Goal: Task Accomplishment & Management: Complete application form

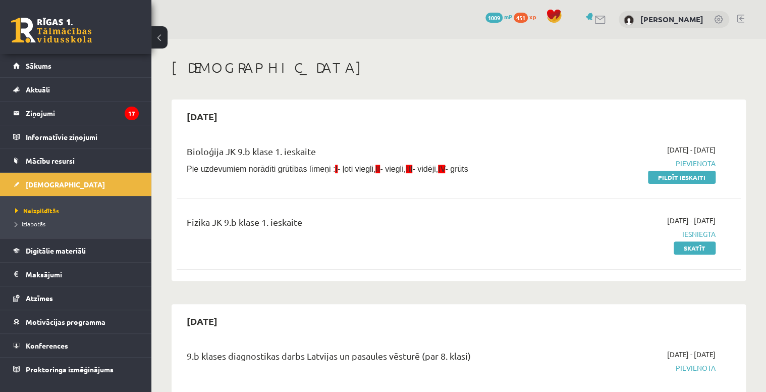
drag, startPoint x: 705, startPoint y: 178, endPoint x: 426, endPoint y: 21, distance: 319.8
click at [705, 178] on link "Pildīt ieskaiti" at bounding box center [682, 177] width 68 height 13
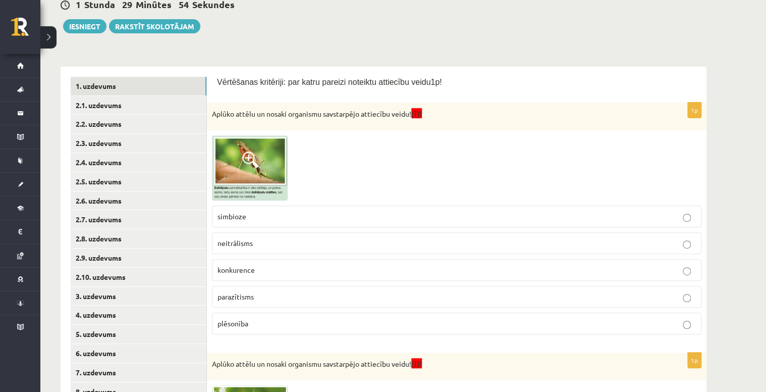
scroll to position [81, 0]
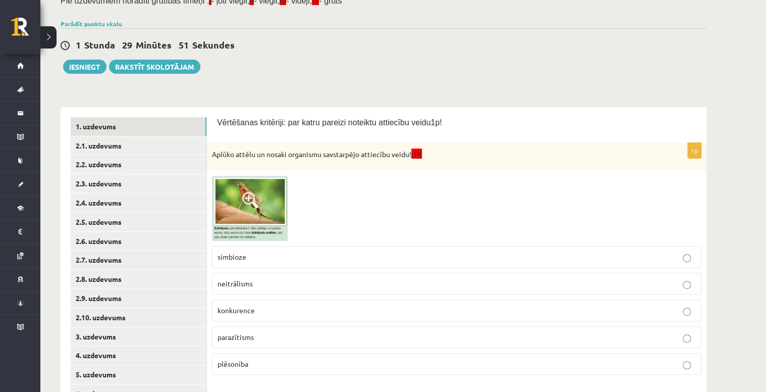
click at [258, 200] on span at bounding box center [250, 200] width 16 height 16
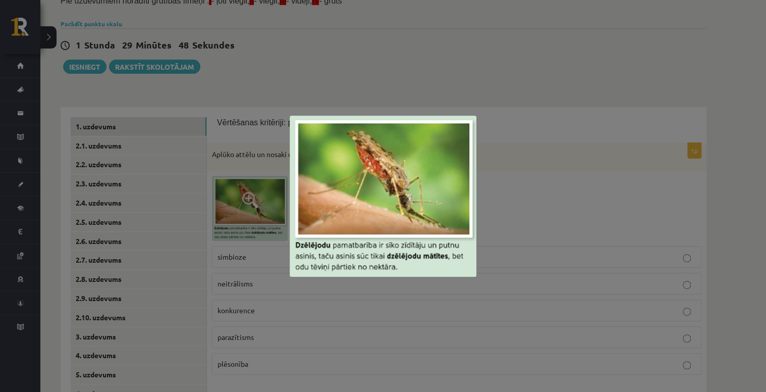
click at [603, 161] on div at bounding box center [383, 196] width 766 height 392
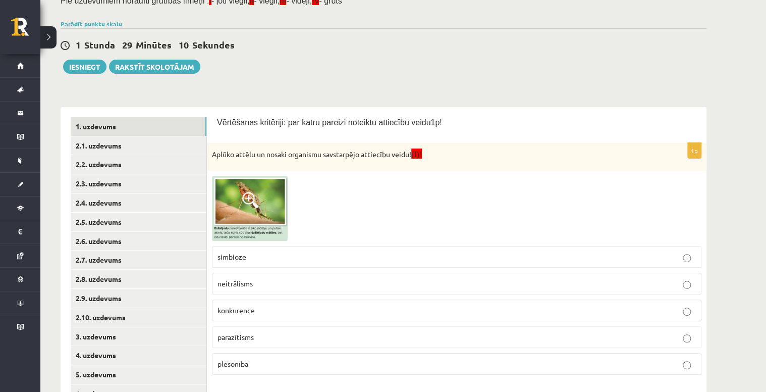
scroll to position [121, 0]
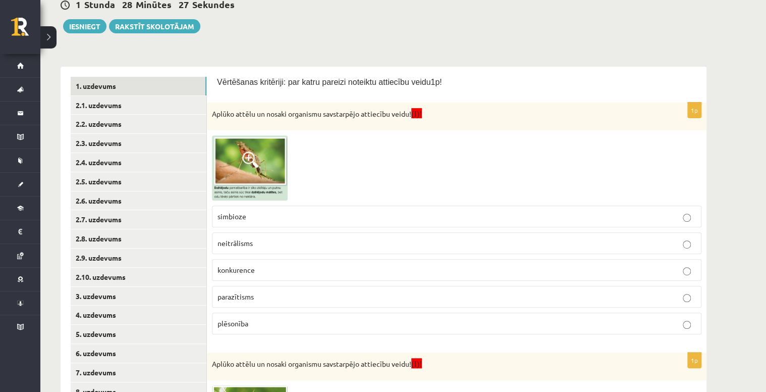
click at [278, 162] on img at bounding box center [250, 167] width 76 height 65
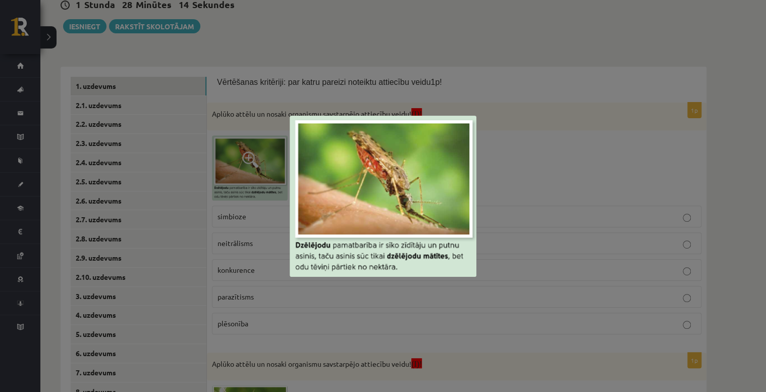
click at [521, 124] on div at bounding box center [383, 196] width 766 height 392
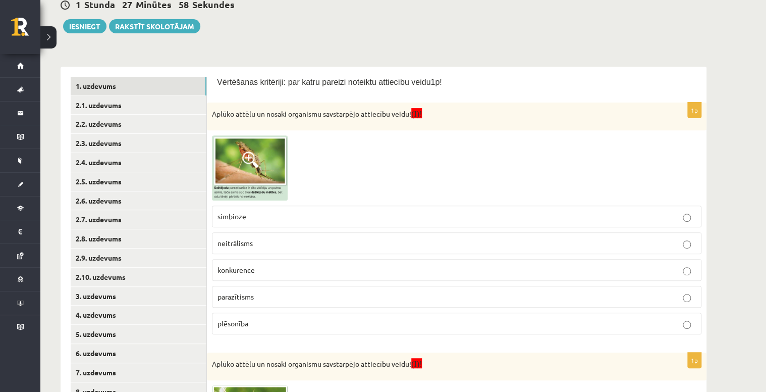
click at [267, 295] on p "parazītisms" at bounding box center [457, 296] width 479 height 11
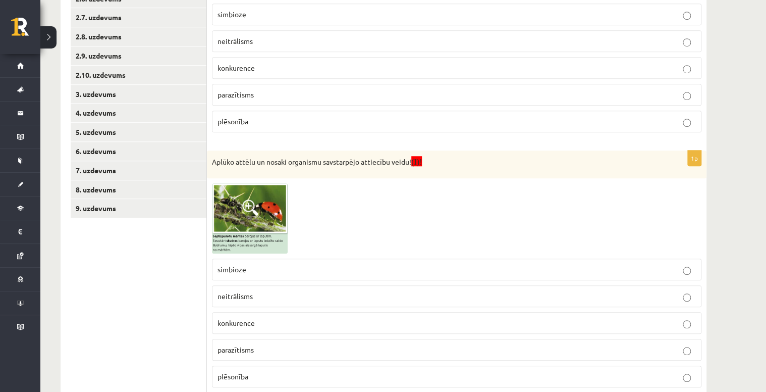
scroll to position [363, 0]
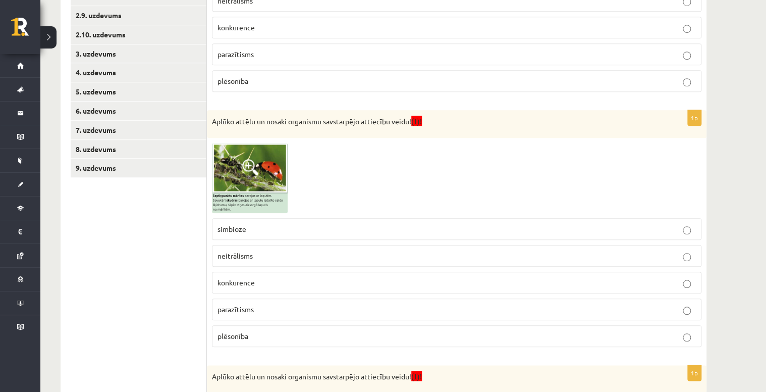
click at [243, 180] on img at bounding box center [250, 178] width 76 height 70
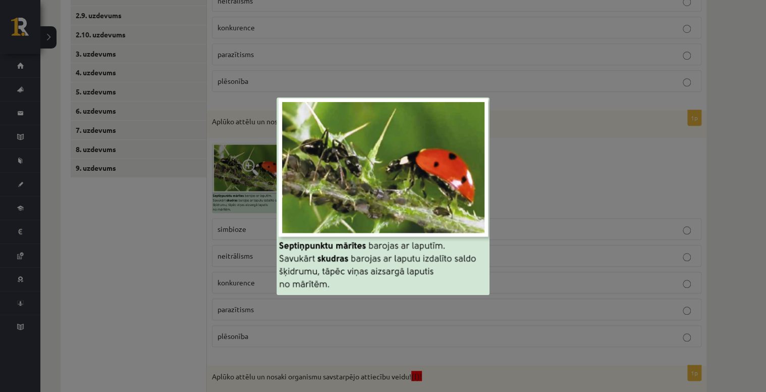
click at [552, 179] on div at bounding box center [383, 196] width 766 height 392
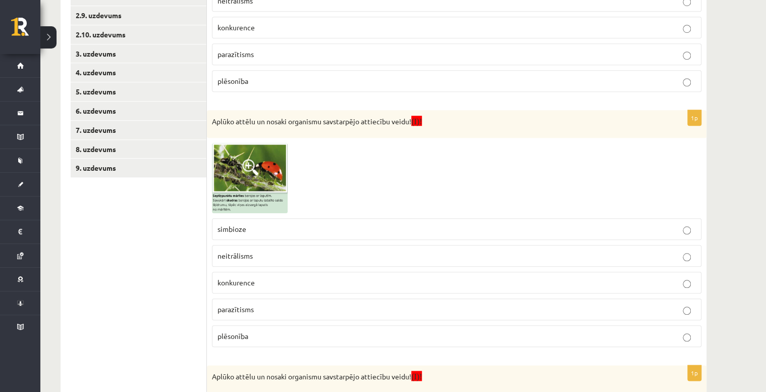
click at [265, 333] on p "plēsonība" at bounding box center [457, 336] width 479 height 11
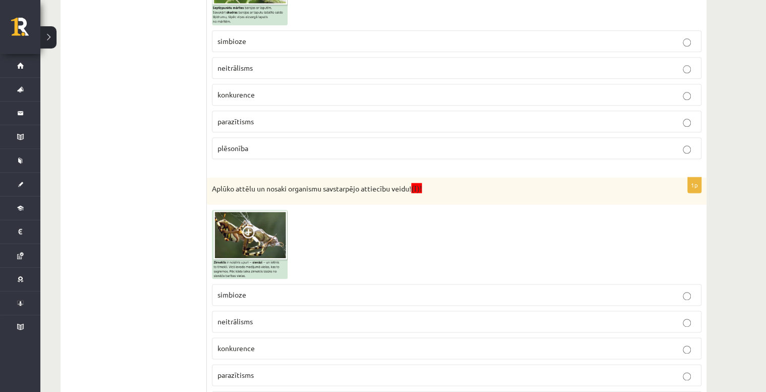
scroll to position [565, 0]
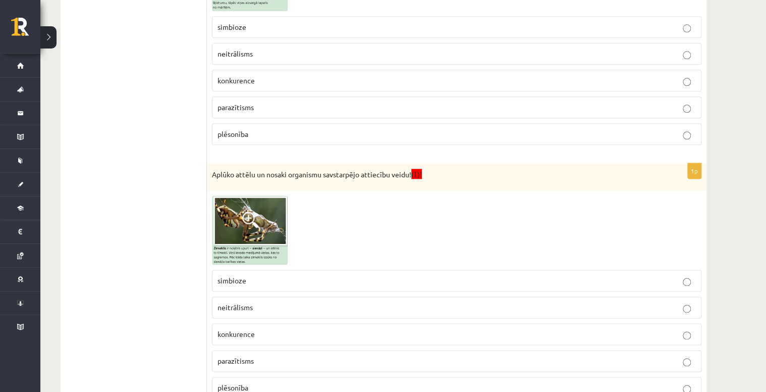
click at [256, 218] on span at bounding box center [250, 220] width 16 height 16
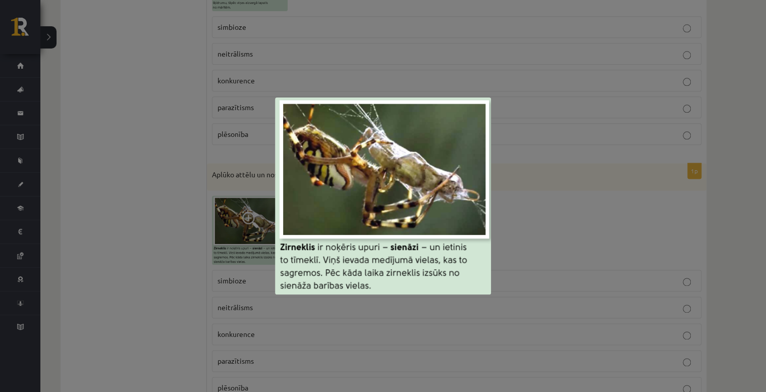
click at [527, 198] on div at bounding box center [383, 196] width 766 height 392
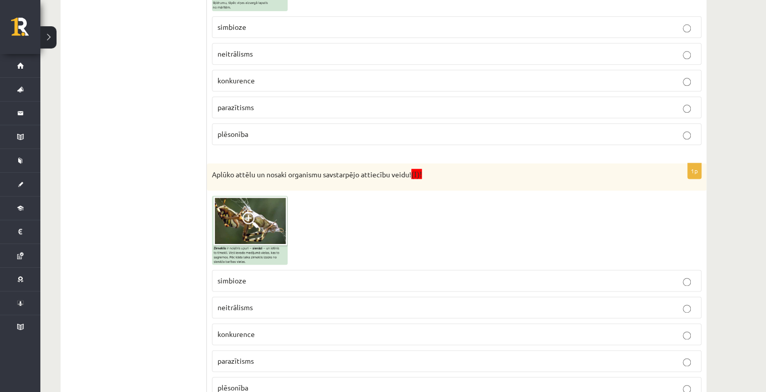
click at [244, 215] on span at bounding box center [250, 220] width 16 height 16
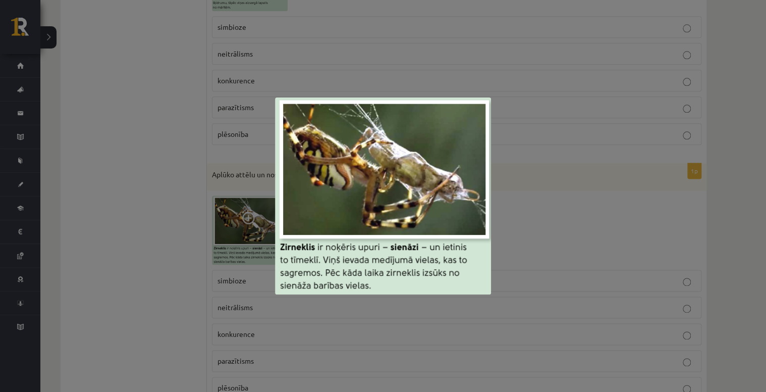
click at [544, 240] on div at bounding box center [383, 196] width 766 height 392
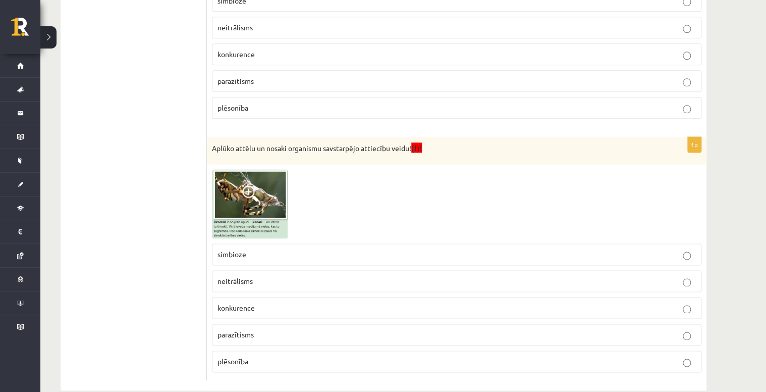
scroll to position [606, 0]
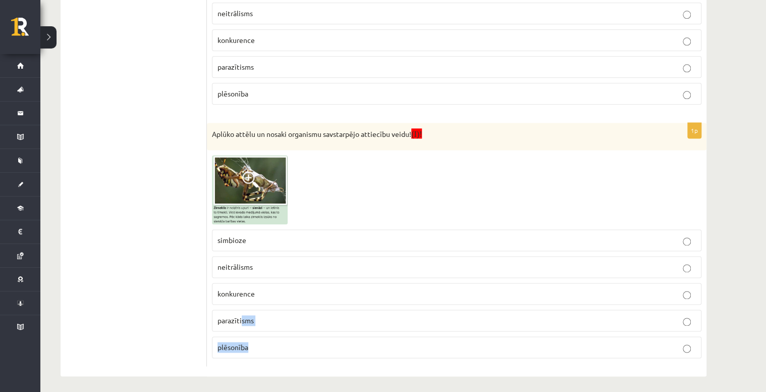
click at [246, 331] on fieldset "simbioze neitrālisms konkurence parazītisms plēsonība" at bounding box center [457, 292] width 490 height 137
drag, startPoint x: 246, startPoint y: 331, endPoint x: 258, endPoint y: 344, distance: 17.5
click at [258, 344] on p "plēsonība" at bounding box center [457, 347] width 479 height 11
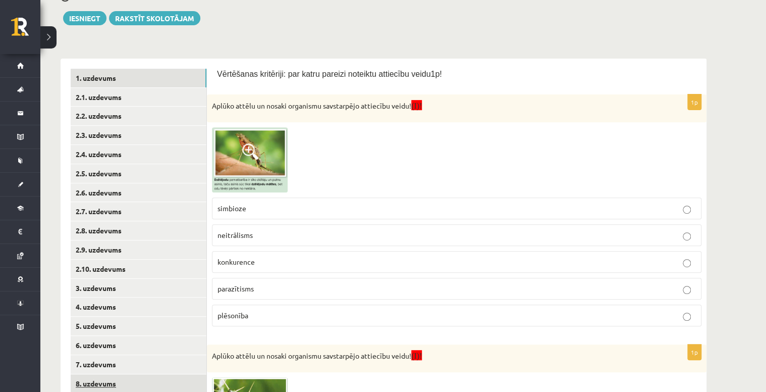
scroll to position [121, 0]
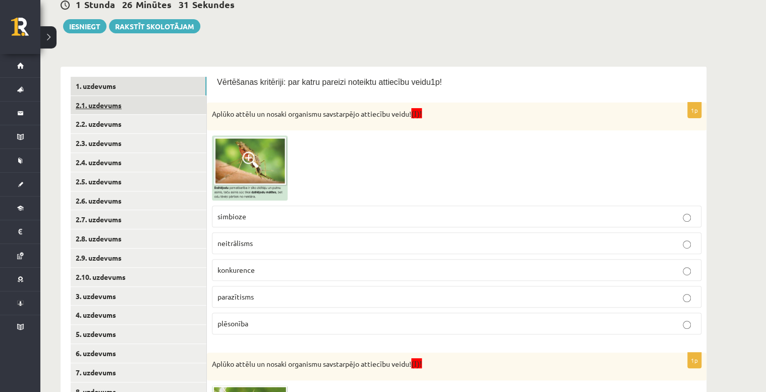
click at [136, 107] on link "2.1. uzdevums" at bounding box center [139, 105] width 136 height 19
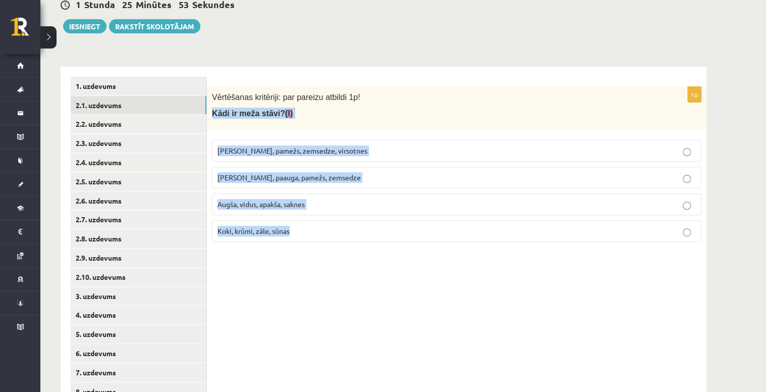
drag, startPoint x: 211, startPoint y: 113, endPoint x: 295, endPoint y: 226, distance: 140.7
click at [295, 226] on div "1p Vērtēšanas kritēriji: par pareizu atbildi 1p! Kādi ir meža stāvi? (I) Kokaud…" at bounding box center [457, 168] width 500 height 163
copy div "Kādi ir meža stāvi? (I) Kokaudze, pamežs, zemsedze, virsotnes Kokaudze, paauga,…"
click at [331, 180] on span "Kokaudze, paauga, pamežs, zemsedze" at bounding box center [289, 177] width 143 height 9
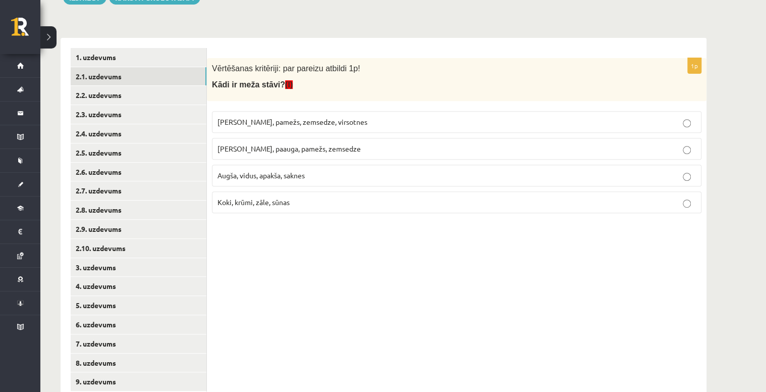
scroll to position [180, 0]
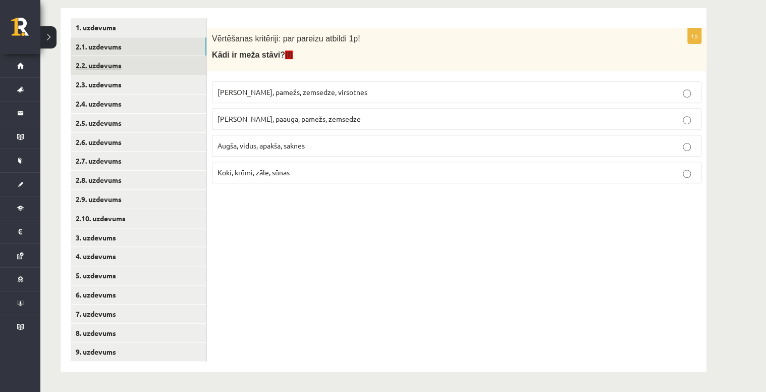
click at [151, 66] on link "2.2. uzdevums" at bounding box center [139, 65] width 136 height 19
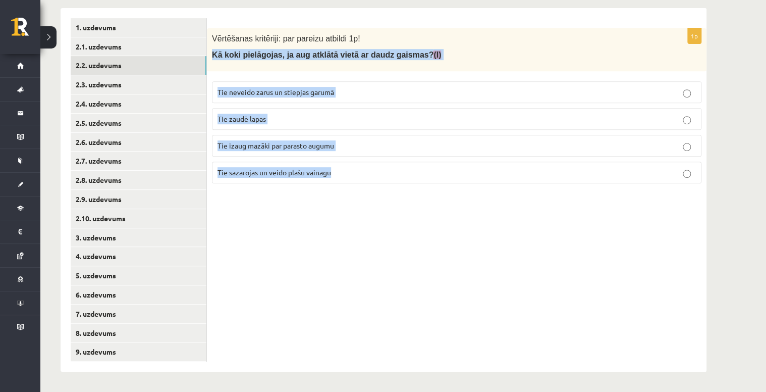
drag, startPoint x: 212, startPoint y: 54, endPoint x: 343, endPoint y: 172, distance: 176.6
click at [343, 172] on div "1p Vērtēšanas kritēriji: par pareizu atbildi 1p! Kā koki pielāgojas, ja aug atk…" at bounding box center [457, 109] width 500 height 163
copy div "Kā koki pielāgojas, ja aug atklātā vietā ar daudz gaismas? (I) Tie neveido zaru…"
click at [284, 171] on span "Tie sazarojas un veido plašu vainagu" at bounding box center [275, 172] width 114 height 9
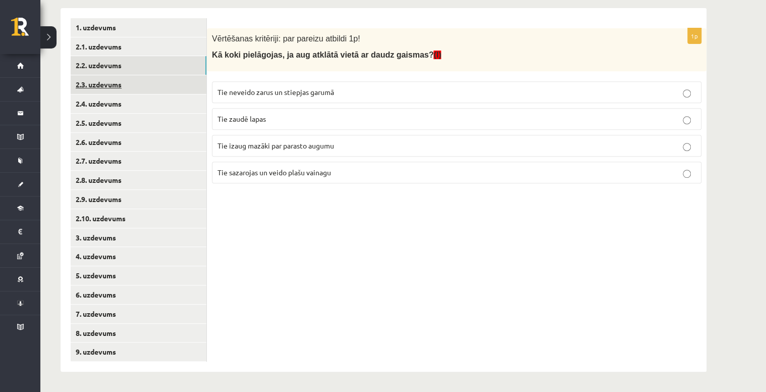
click at [153, 86] on link "2.3. uzdevums" at bounding box center [139, 84] width 136 height 19
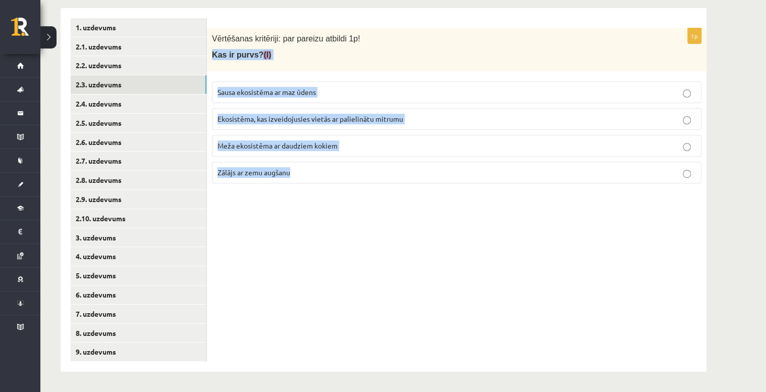
drag, startPoint x: 213, startPoint y: 55, endPoint x: 307, endPoint y: 174, distance: 152.0
click at [307, 174] on div "1p Vērtēšanas kritēriji: par pareizu atbildi 1p! Kas ir purvs? (I) Sausa ekosis…" at bounding box center [457, 109] width 500 height 163
copy div "Kas ir purvs? (I) Sausa ekosistēma ar maz ūdens Ekosistēma, kas izveidojusies v…"
click at [322, 123] on p "Ekosistēma, kas izveidojusies vietās ar palielinātu mitrumu" at bounding box center [457, 119] width 479 height 11
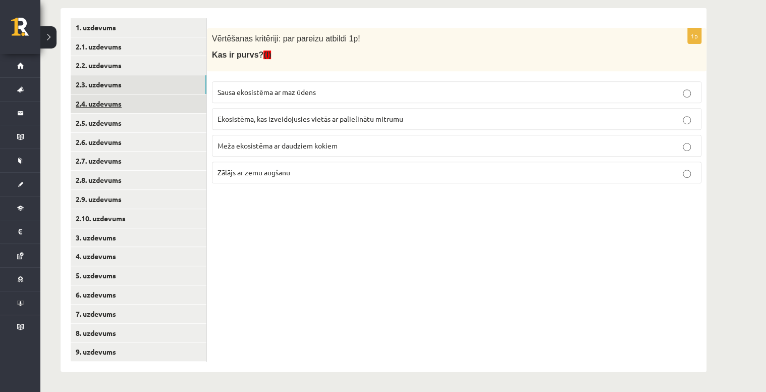
click at [147, 107] on link "2.4. uzdevums" at bounding box center [139, 103] width 136 height 19
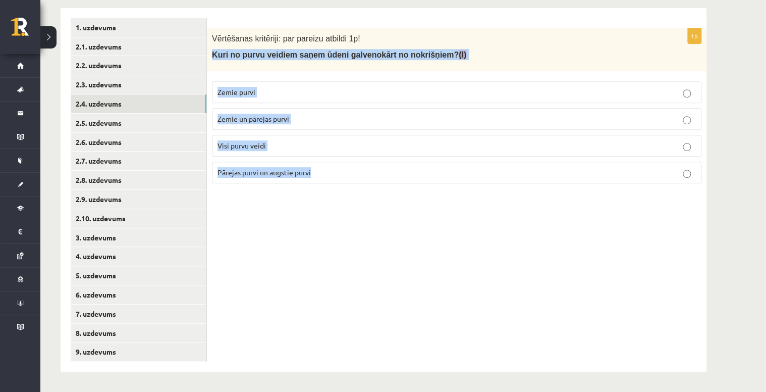
drag, startPoint x: 208, startPoint y: 56, endPoint x: 333, endPoint y: 167, distance: 167.3
click at [333, 167] on div "1p Vērtēšanas kritēriji: par pareizu atbildi 1p! Kuri no purvu veidiem saņem ūd…" at bounding box center [457, 109] width 500 height 163
copy div "Kuri no purvu veidiem saņem ūdeni galvenokārt no nokrišņiem? (I) Zemie purvi Ze…"
click at [273, 169] on span "Pārejas purvi un augstie purvi" at bounding box center [264, 172] width 93 height 9
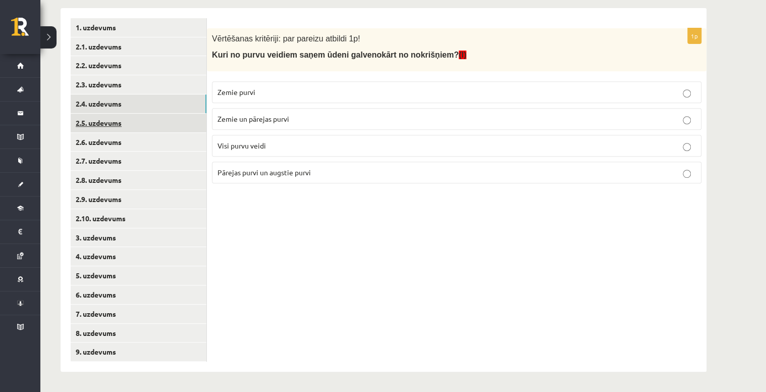
click at [164, 125] on link "2.5. uzdevums" at bounding box center [139, 123] width 136 height 19
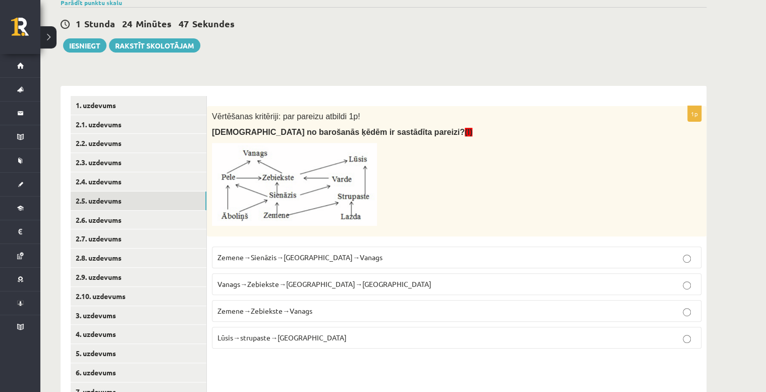
scroll to position [99, 0]
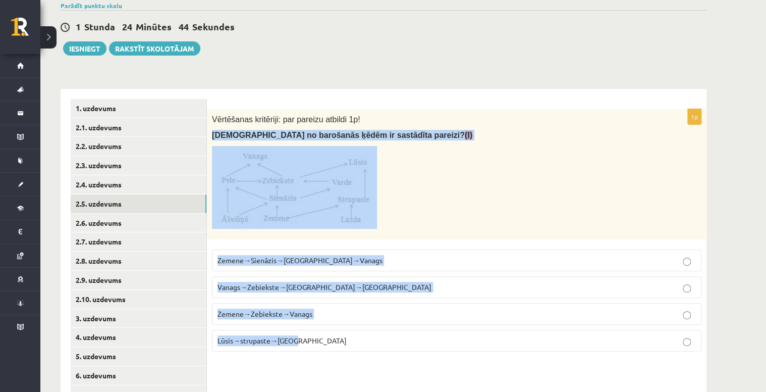
drag, startPoint x: 210, startPoint y: 136, endPoint x: 327, endPoint y: 331, distance: 227.3
click at [327, 331] on div "1p Vērtēšanas kritēriji: par pareizu atbildi 1p! Kura no barošanās ķēdēm ir sas…" at bounding box center [457, 234] width 500 height 250
copy div "Kura no barošanās ķēdēm ir sastādīta pareizi? (I) Zemene→Sienāzis→Zebiekste→Van…"
click at [282, 260] on span "Zemene→Sienāzis→Zebiekste→Vanags" at bounding box center [300, 259] width 165 height 9
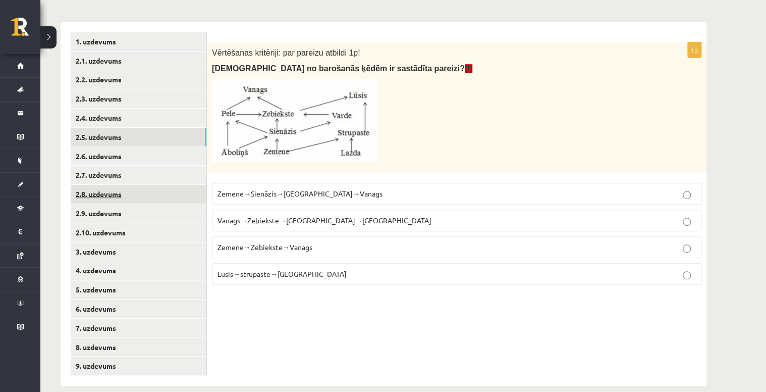
scroll to position [180, 0]
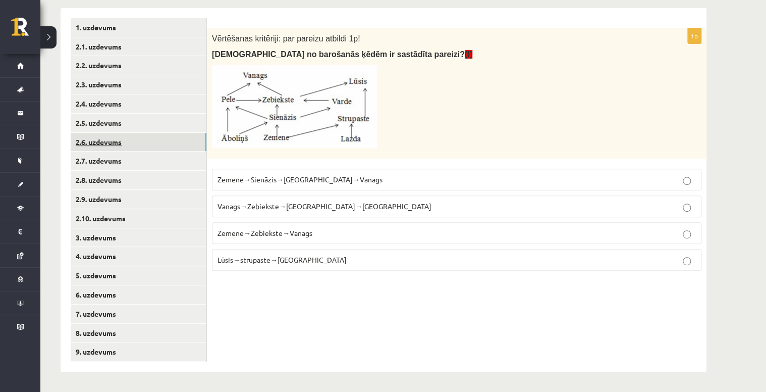
click at [134, 146] on link "2.6. uzdevums" at bounding box center [139, 142] width 136 height 19
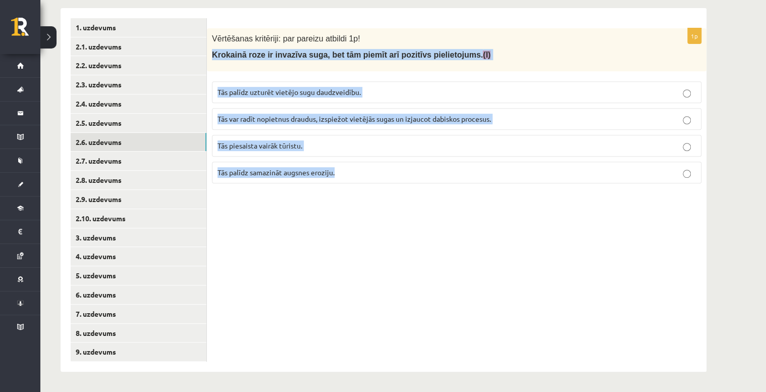
drag, startPoint x: 211, startPoint y: 54, endPoint x: 348, endPoint y: 171, distance: 180.1
click at [348, 171] on div "1p Vērtēšanas kritēriji: par pareizu atbildi 1p! Krokainā roze ir invazīva suga…" at bounding box center [457, 109] width 500 height 163
copy div "Krokainā roze ir invazīva suga, bet tām piemīt arī pozitīvs pielietojums. (I) T…"
click at [299, 90] on span "Tās palīdz uzturēt vietējo sugu daudzveidību." at bounding box center [289, 91] width 143 height 9
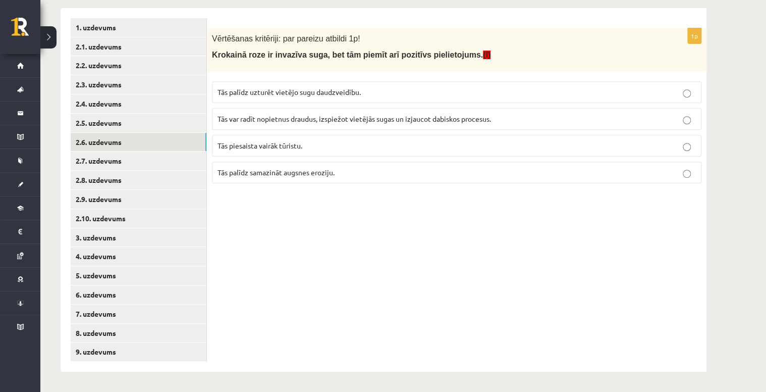
click at [297, 172] on span "Tās palīdz samazināt augsnes eroziju." at bounding box center [276, 172] width 117 height 9
click at [131, 164] on link "2.7. uzdevums" at bounding box center [139, 160] width 136 height 19
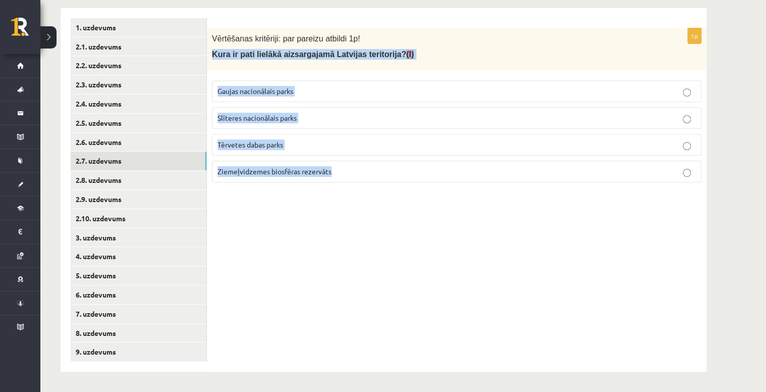
drag, startPoint x: 211, startPoint y: 56, endPoint x: 337, endPoint y: 164, distance: 166.1
click at [337, 164] on div "1p Vērtēšanas kritēriji: par pareizu atbildi 1p! Kura ir pati lielākā aizsargaj…" at bounding box center [457, 109] width 500 height 162
copy div "Kura ir pati lielākā aizsargajamā Latvijas teritorija? (I) Gaujas nacionālais p…"
click at [252, 172] on span "Ziemeļvidzemes biosfēras rezervāts" at bounding box center [275, 171] width 114 height 9
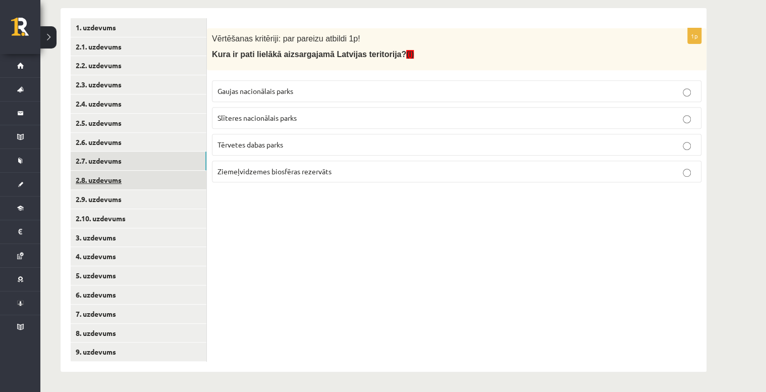
click at [124, 180] on link "2.8. uzdevums" at bounding box center [139, 180] width 136 height 19
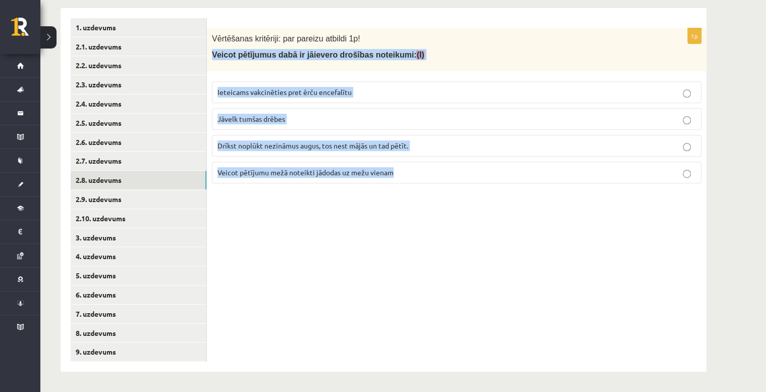
drag, startPoint x: 211, startPoint y: 56, endPoint x: 397, endPoint y: 170, distance: 218.4
click at [397, 170] on div "1p Vērtēšanas kritēriji: par pareizu atbildi 1p! Veicot pētījumus dabā ir jāiev…" at bounding box center [457, 109] width 500 height 163
copy div "Veicot pētījumus dabā ir jāievero drošības noteikumi: (I) Ieteicams vakcinēties…"
click at [352, 90] on p "Ieteicams vakcinēties pret ērču encefalītu" at bounding box center [457, 92] width 479 height 11
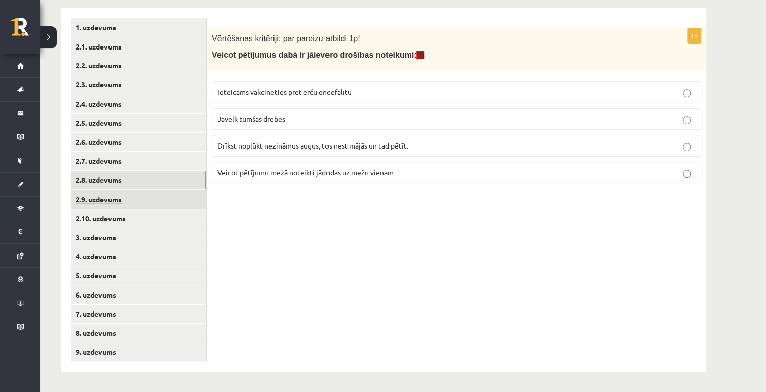
click at [150, 201] on link "2.9. uzdevums" at bounding box center [139, 199] width 136 height 19
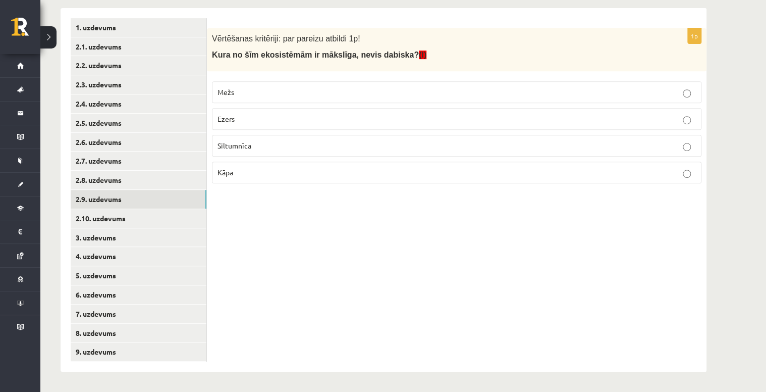
click at [236, 152] on label "Siltumnīca" at bounding box center [457, 146] width 490 height 22
click at [141, 219] on link "2.10. uzdevums" at bounding box center [139, 218] width 136 height 19
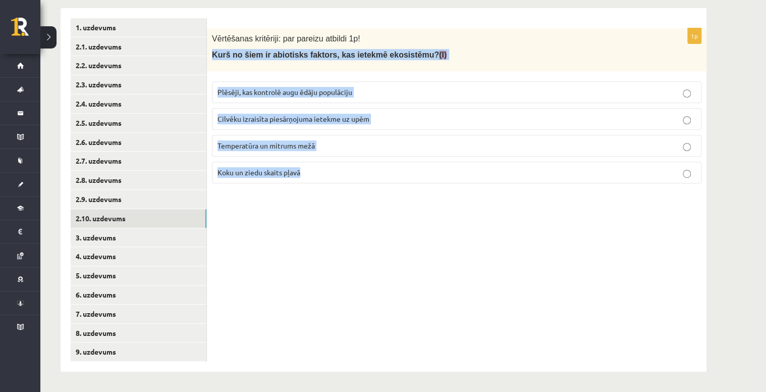
drag, startPoint x: 213, startPoint y: 56, endPoint x: 328, endPoint y: 167, distance: 160.3
click at [328, 167] on div "1p Vērtēšanas kritēriji: par pareizu atbildi 1p! Kurš no šiem ir abiotisks fakt…" at bounding box center [457, 109] width 500 height 163
click at [359, 257] on div "1p Vērtēšanas kritēriji: par pareizu atbildi 1p! Kurš no šiem ir abiotisks fakt…" at bounding box center [457, 189] width 500 height 363
drag, startPoint x: 216, startPoint y: 91, endPoint x: 325, endPoint y: 161, distance: 129.4
click at [325, 161] on fieldset "Plēsēji, kas kontrolē augu ēdāju populāciju Cilvēku izraisīta piesārņojuma iete…" at bounding box center [457, 131] width 490 height 110
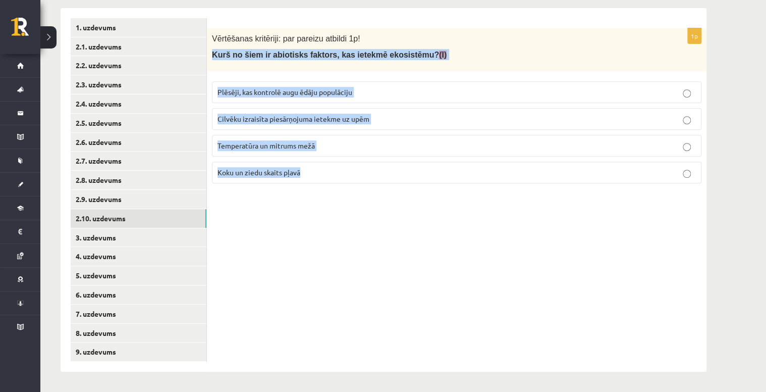
drag, startPoint x: 214, startPoint y: 54, endPoint x: 309, endPoint y: 173, distance: 152.6
click at [309, 173] on div "1p Vērtēšanas kritēriji: par pareizu atbildi 1p! Kurš no šiem ir abiotisks fakt…" at bounding box center [457, 109] width 500 height 163
copy div "Kurš no šiem ir abiotisks faktors, kas ietekmē ekosistēmu? (I) Plēsēji, kas kon…"
click at [271, 148] on span "Temperatūra un mitrums mežā" at bounding box center [266, 145] width 97 height 9
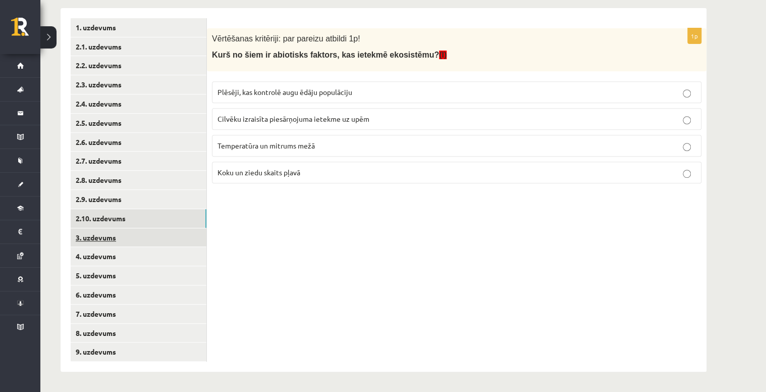
click at [137, 240] on link "3. uzdevums" at bounding box center [139, 237] width 136 height 19
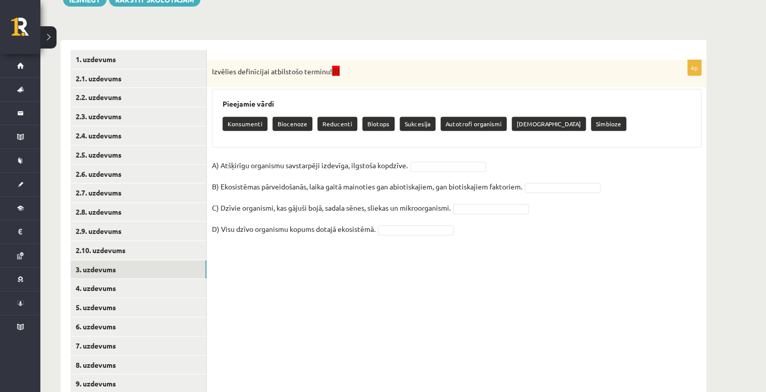
scroll to position [139, 0]
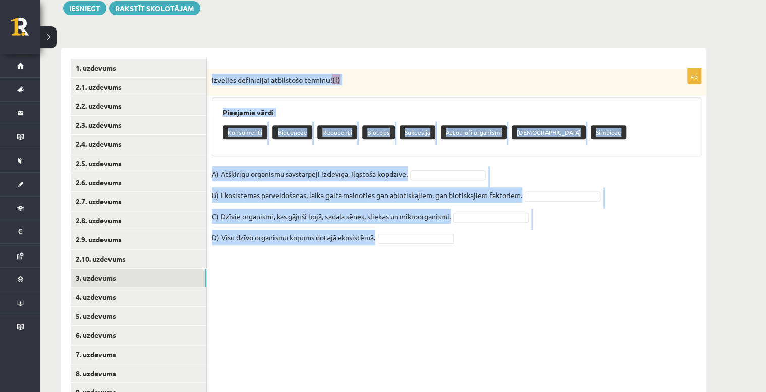
drag, startPoint x: 211, startPoint y: 77, endPoint x: 398, endPoint y: 239, distance: 247.3
click at [398, 239] on div "4p Izvēlies definīcijai atbilstošo terminu! (I) Pieejamie vārdi Konsumenti Bioc…" at bounding box center [457, 162] width 500 height 187
copy div "Izvēlies definīcijai atbilstošo terminu! (I) Pieejamie vārdi Konsumenti Bioceno…"
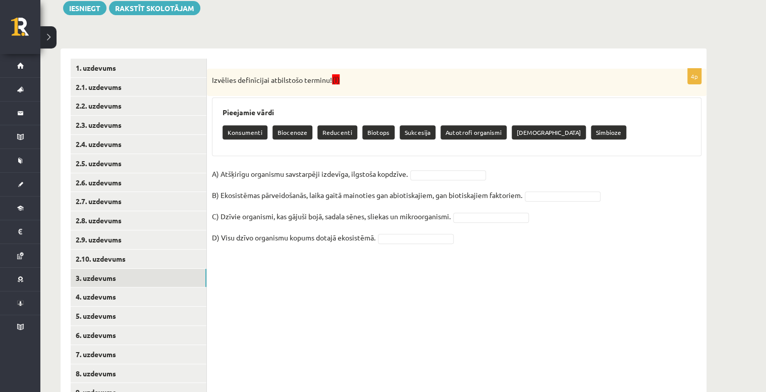
click at [500, 297] on div "4p Izvēlies definīcijai atbilstošo terminu! (I) Pieejamie vārdi Konsumenti Bioc…" at bounding box center [457, 229] width 500 height 363
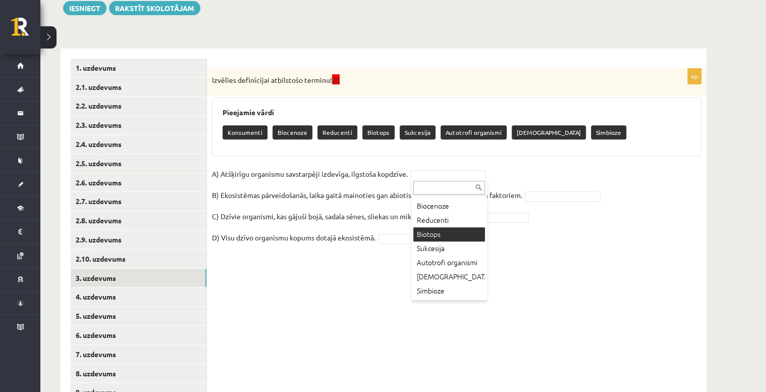
scroll to position [36, 0]
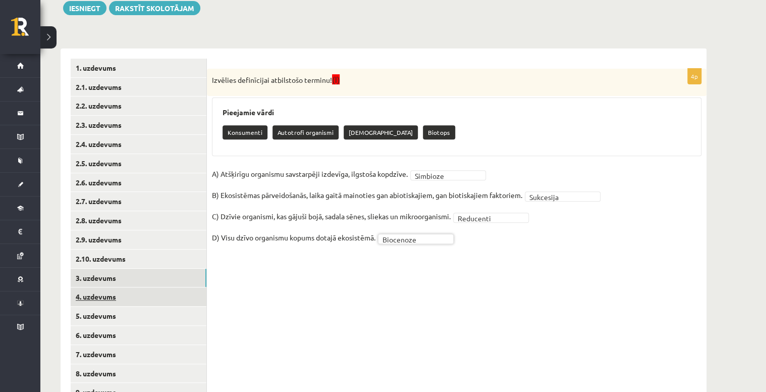
click at [164, 295] on link "4. uzdevums" at bounding box center [139, 296] width 136 height 19
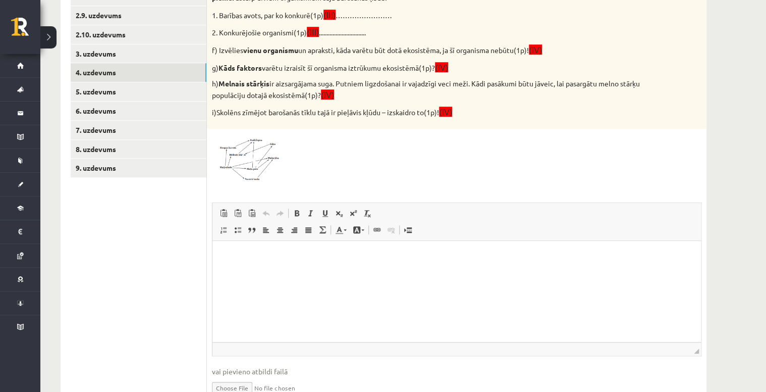
scroll to position [382, 0]
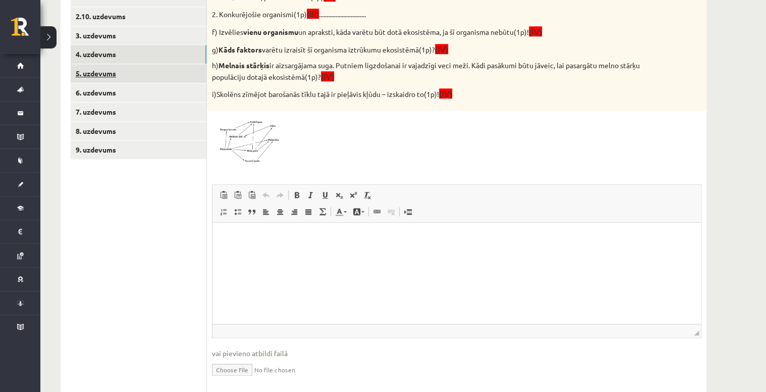
click at [152, 72] on link "5. uzdevums" at bounding box center [139, 73] width 136 height 19
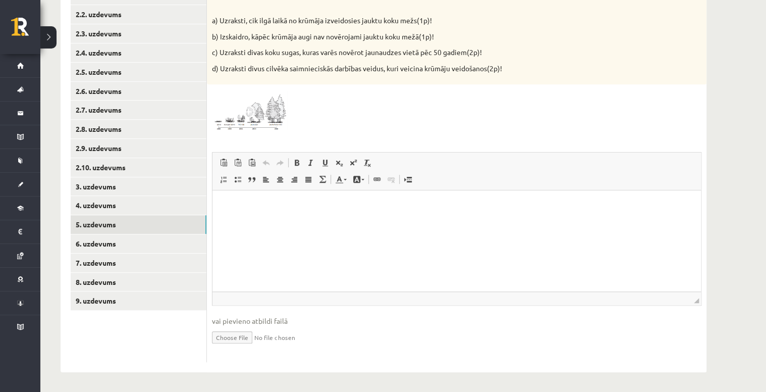
scroll to position [0, 0]
click at [140, 241] on link "6. uzdevums" at bounding box center [139, 243] width 136 height 19
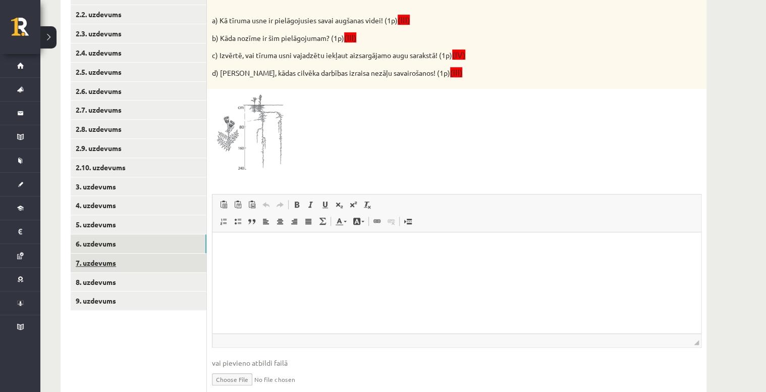
click at [121, 313] on ul "1. uzdevums 2.1. uzdevums 2.2. uzdevums 2.3. uzdevums 2.4. uzdevums 2.5. uzdevu…" at bounding box center [139, 185] width 136 height 437
click at [131, 261] on link "7. uzdevums" at bounding box center [139, 262] width 136 height 19
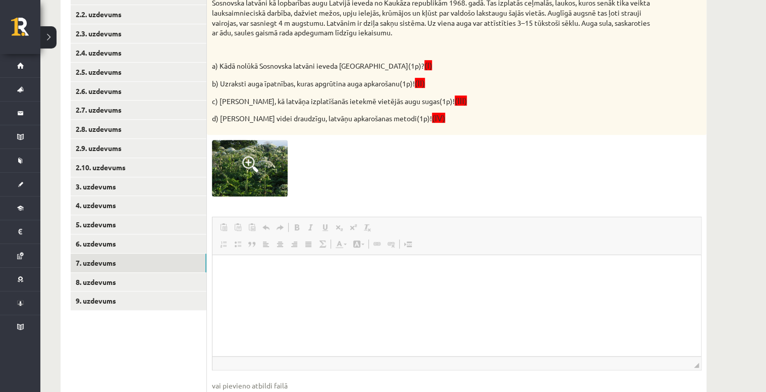
click at [133, 312] on ul "1. uzdevums 2.1. uzdevums 2.2. uzdevums 2.3. uzdevums 2.4. uzdevums 2.5. uzdevu…" at bounding box center [139, 196] width 136 height 459
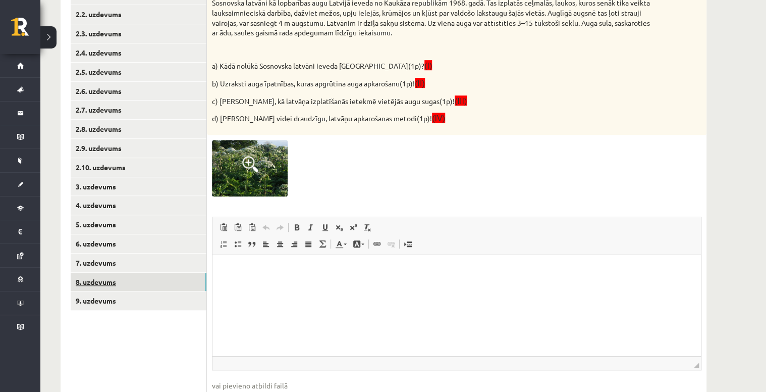
click at [138, 283] on link "8. uzdevums" at bounding box center [139, 282] width 136 height 19
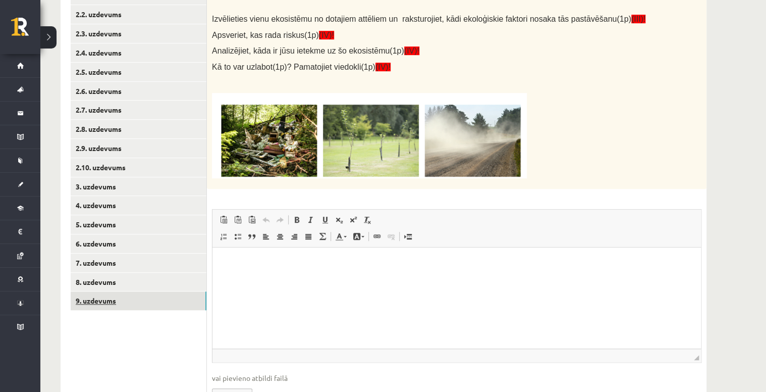
click at [133, 299] on link "9. uzdevums" at bounding box center [139, 300] width 136 height 19
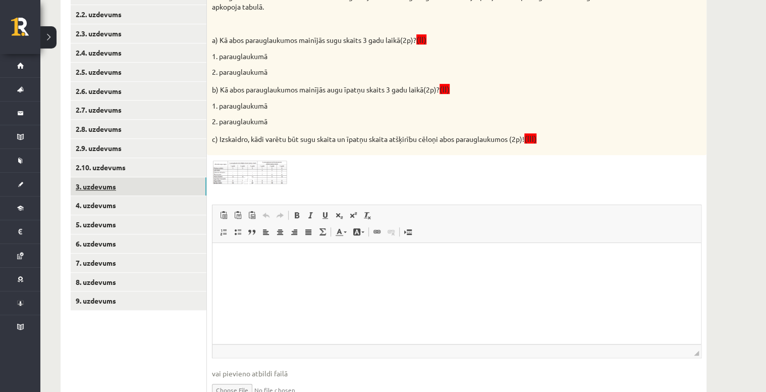
click at [153, 186] on link "3. uzdevums" at bounding box center [139, 186] width 136 height 19
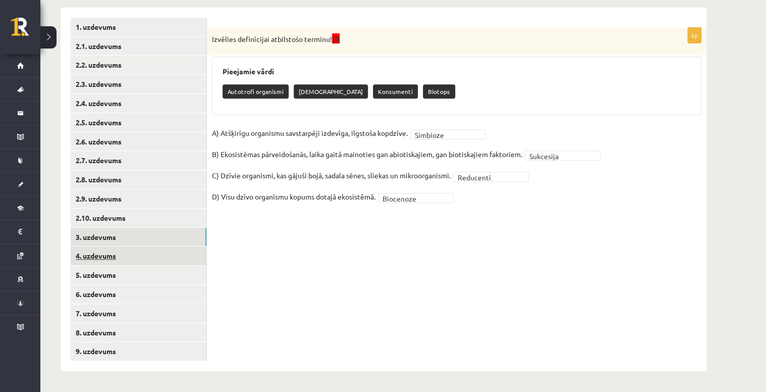
click at [140, 255] on link "4. uzdevums" at bounding box center [139, 255] width 136 height 19
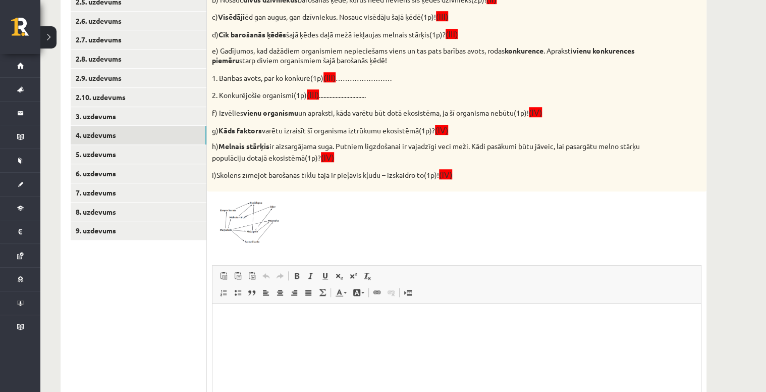
scroll to position [301, 0]
click at [141, 149] on link "5. uzdevums" at bounding box center [139, 153] width 136 height 19
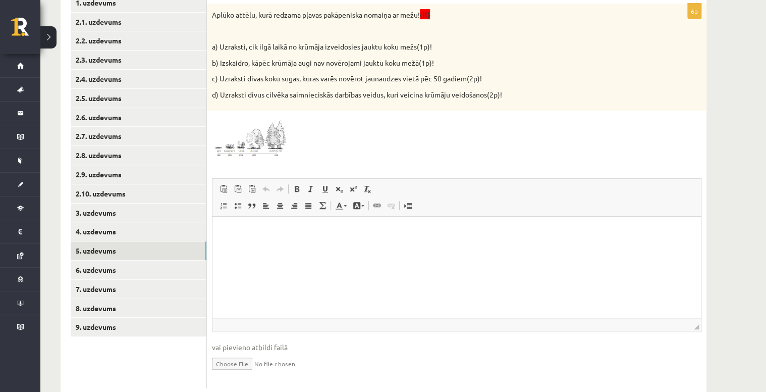
scroll to position [190, 0]
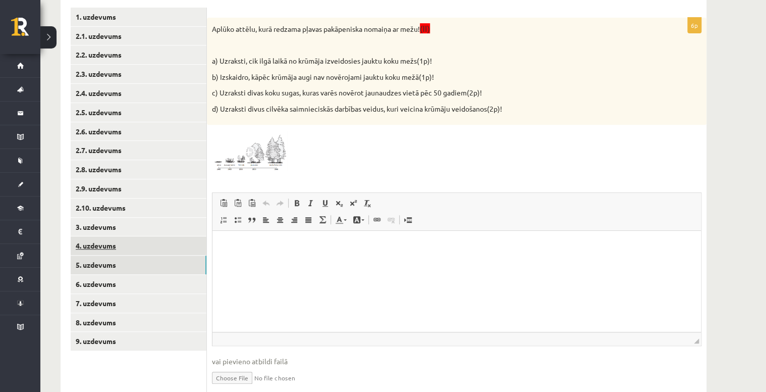
click at [144, 244] on link "4. uzdevums" at bounding box center [139, 245] width 136 height 19
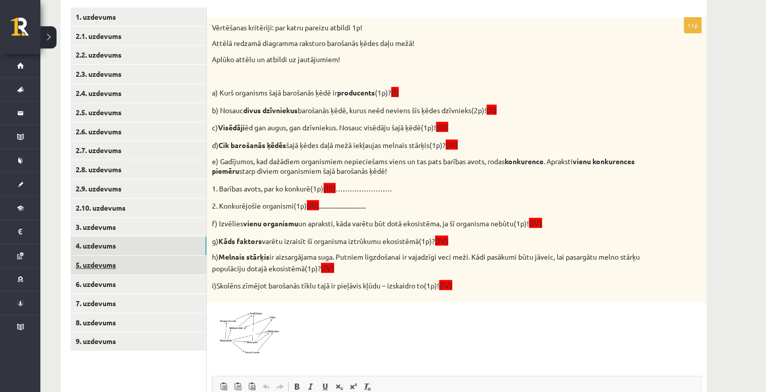
click at [117, 263] on link "5. uzdevums" at bounding box center [139, 264] width 136 height 19
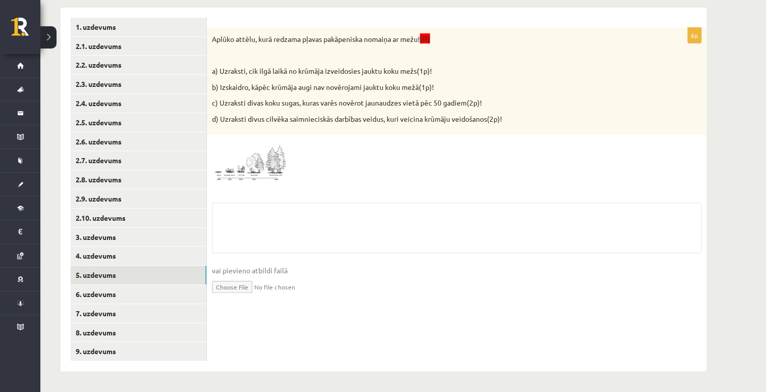
scroll to position [0, 0]
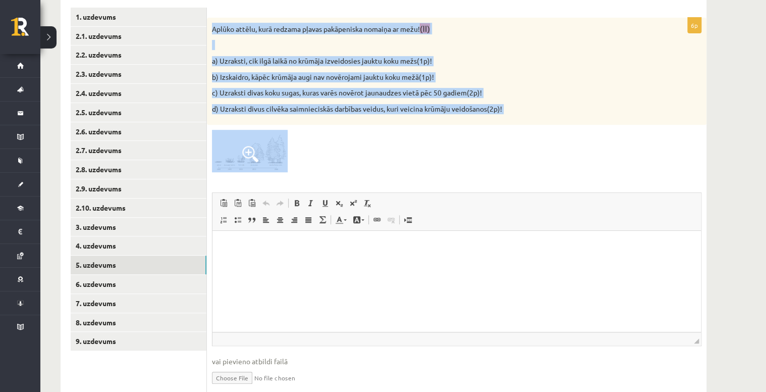
drag, startPoint x: 212, startPoint y: 29, endPoint x: 278, endPoint y: 162, distance: 148.1
click at [278, 162] on div "6p Aplūko attēlu, kurā redzama pļavas pakāpeniska nomaiņa ar mežu! (II) a) Uzra…" at bounding box center [457, 210] width 500 height 385
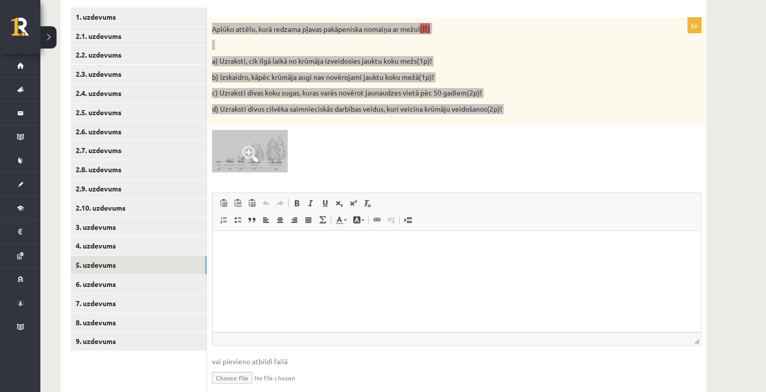
click at [237, 261] on html at bounding box center [457, 246] width 489 height 31
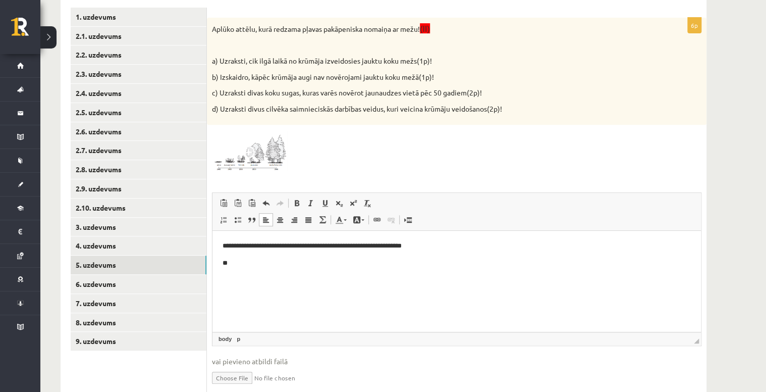
click at [386, 171] on div at bounding box center [457, 151] width 490 height 42
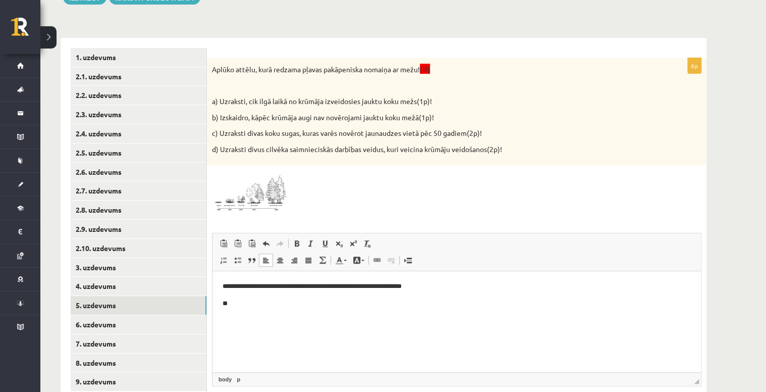
click at [277, 310] on html "**********" at bounding box center [457, 294] width 489 height 47
click at [244, 323] on p "**********" at bounding box center [457, 320] width 469 height 11
click at [276, 323] on p "**********" at bounding box center [457, 320] width 469 height 11
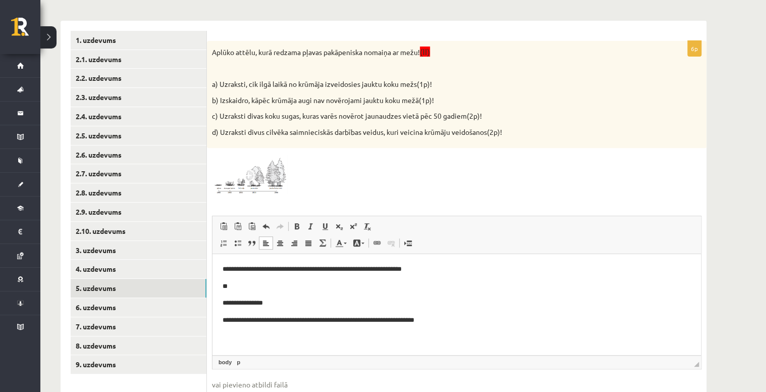
scroll to position [190, 0]
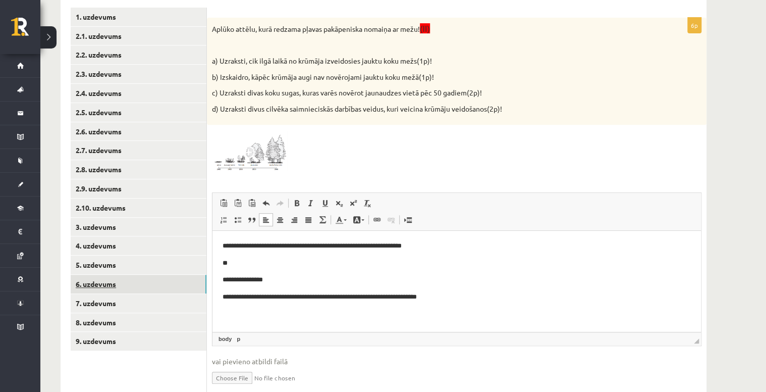
click at [130, 282] on link "6. uzdevums" at bounding box center [139, 284] width 136 height 19
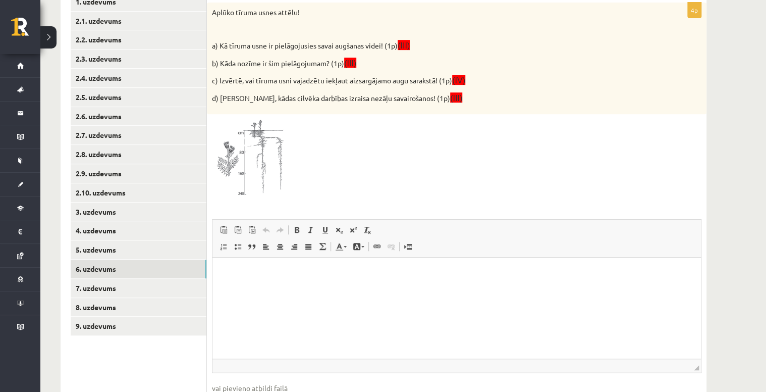
scroll to position [231, 0]
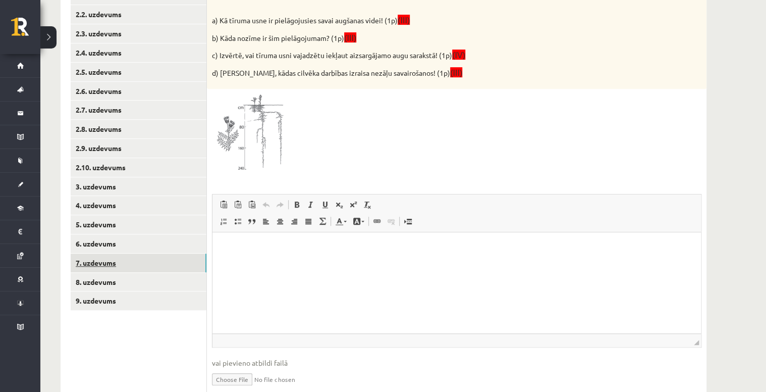
click at [110, 260] on link "7. uzdevums" at bounding box center [139, 262] width 136 height 19
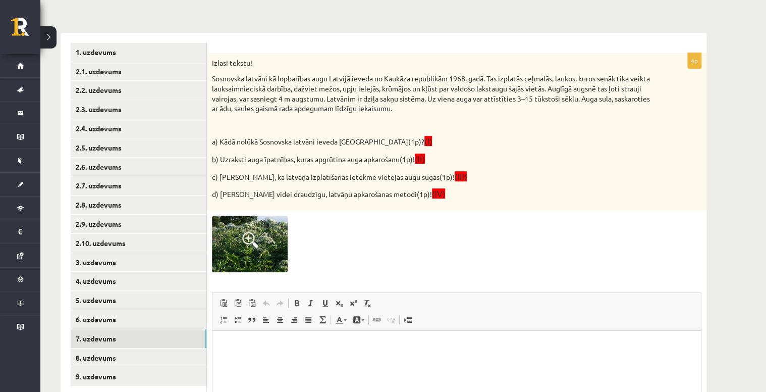
scroll to position [0, 0]
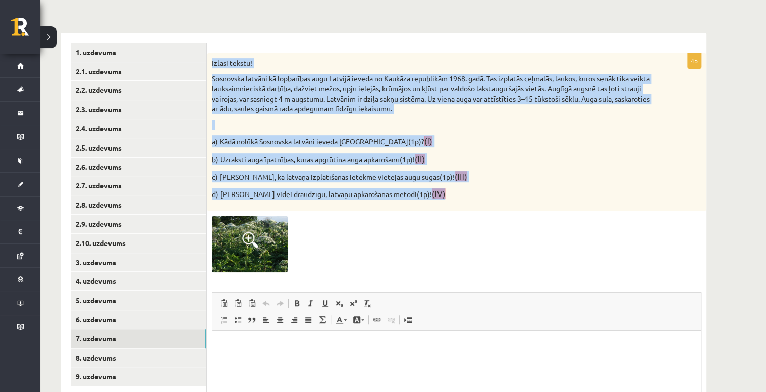
drag, startPoint x: 209, startPoint y: 60, endPoint x: 412, endPoint y: 186, distance: 238.7
click at [412, 186] on div "Izlasi tekstu! Sosnovska latvāni kā lopbarības augu Latvijā ieveda no Kaukāza r…" at bounding box center [457, 132] width 500 height 158
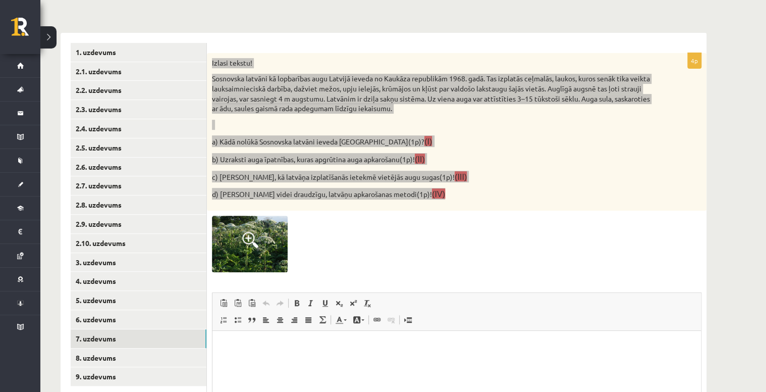
click at [235, 344] on p "Bagātinātā teksta redaktors, wiswyg-editor-user-answer-47024921160880" at bounding box center [457, 346] width 468 height 11
click at [367, 346] on p "**********" at bounding box center [457, 346] width 469 height 11
click at [385, 349] on p "**********" at bounding box center [457, 346] width 469 height 11
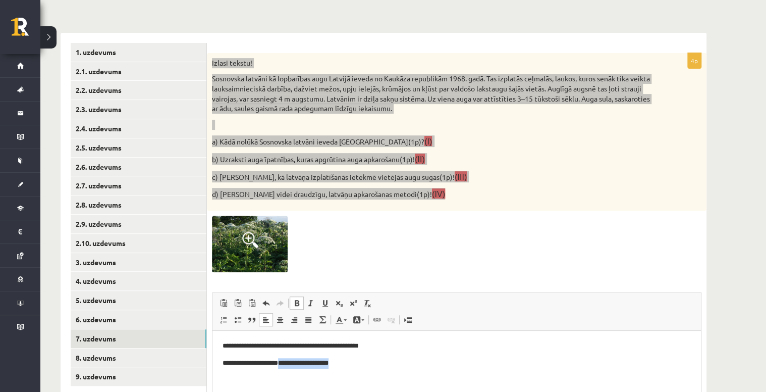
drag, startPoint x: 360, startPoint y: 366, endPoint x: 290, endPoint y: 370, distance: 70.2
click at [290, 370] on html "**********" at bounding box center [457, 354] width 489 height 47
click at [299, 304] on span at bounding box center [297, 303] width 8 height 8
click at [301, 304] on link "Treknraksts Klaviatūras saīsne vadīšanas taustiņš+B" at bounding box center [297, 302] width 14 height 13
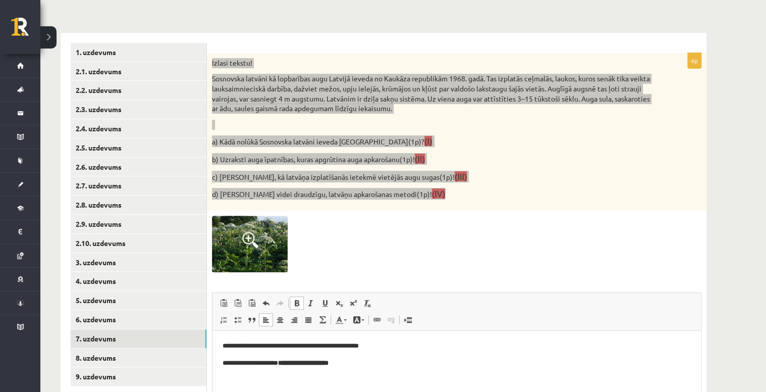
click at [297, 300] on span at bounding box center [297, 303] width 8 height 8
click at [369, 364] on p "**********" at bounding box center [457, 363] width 469 height 11
drag, startPoint x: 366, startPoint y: 369, endPoint x: 289, endPoint y: 374, distance: 76.9
click at [289, 374] on html "**********" at bounding box center [457, 354] width 489 height 47
click at [298, 303] on span at bounding box center [297, 303] width 8 height 8
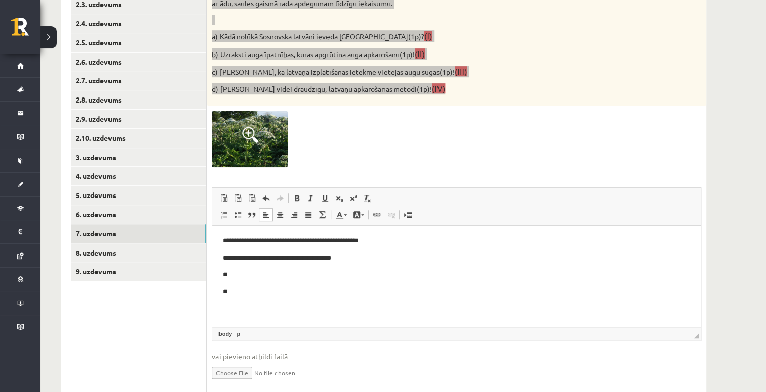
scroll to position [285, 0]
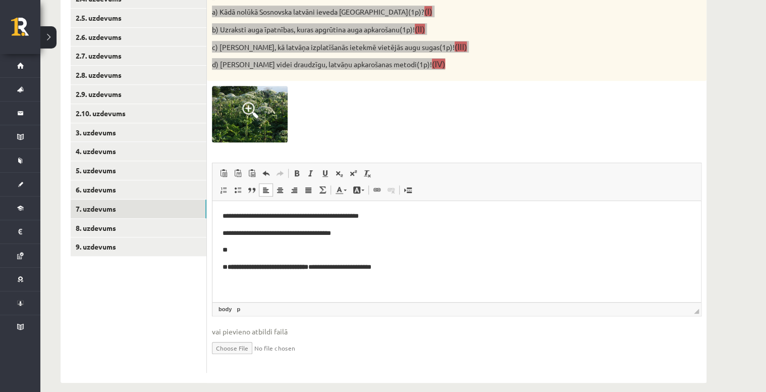
click at [340, 269] on p "**********" at bounding box center [457, 267] width 469 height 11
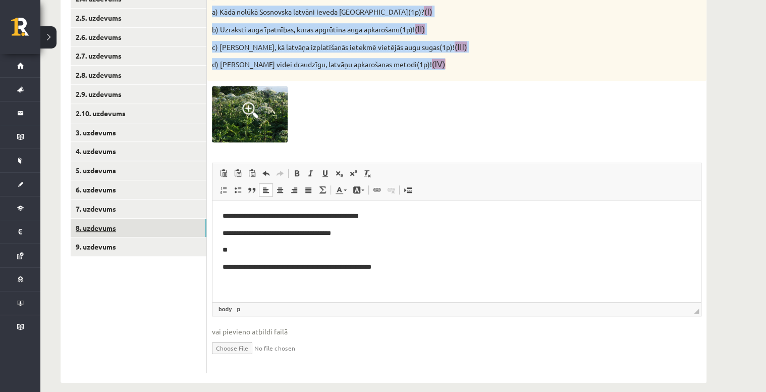
click at [159, 225] on link "8. uzdevums" at bounding box center [139, 228] width 136 height 19
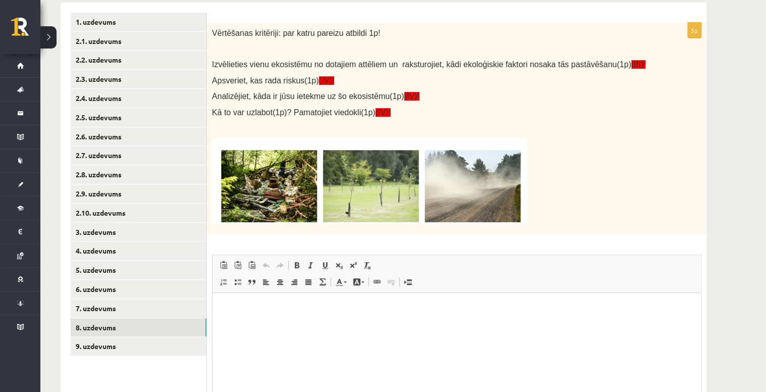
scroll to position [204, 0]
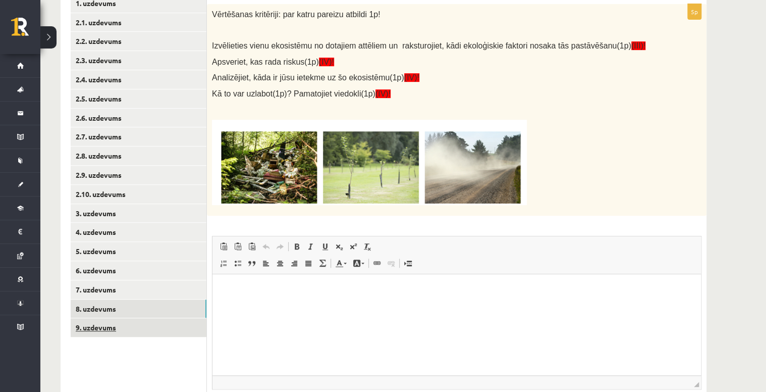
click at [141, 322] on link "9. uzdevums" at bounding box center [139, 327] width 136 height 19
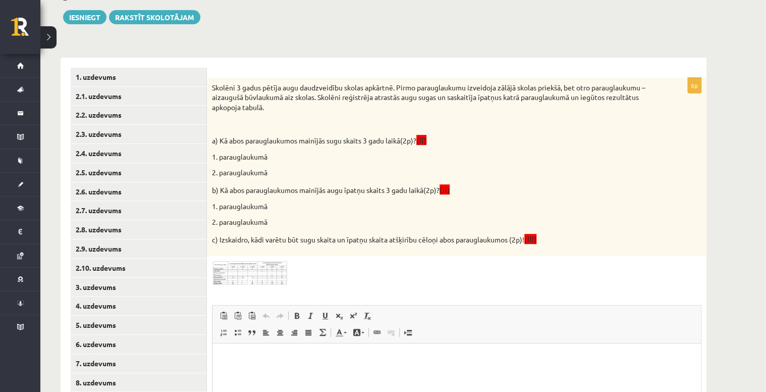
scroll to position [123, 0]
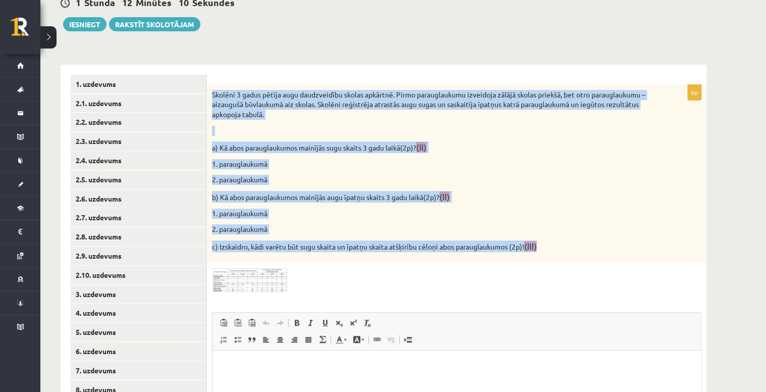
drag, startPoint x: 209, startPoint y: 91, endPoint x: 557, endPoint y: 243, distance: 379.8
click at [557, 243] on div "Skolēni 3 gadus pētīja augu daudzveidību skolas apkārtnē. Pirmo parauglaukumu i…" at bounding box center [457, 174] width 500 height 178
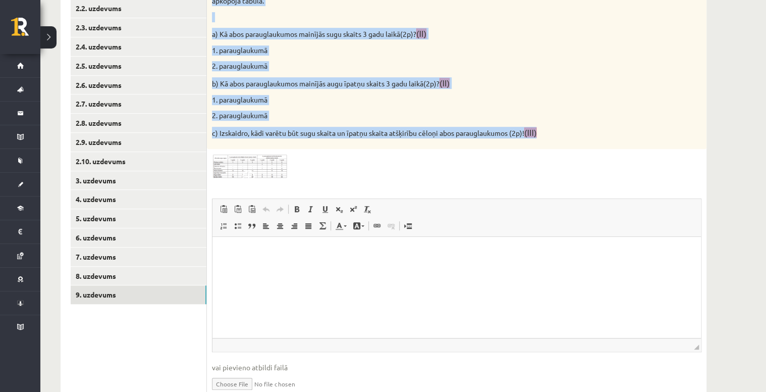
scroll to position [242, 0]
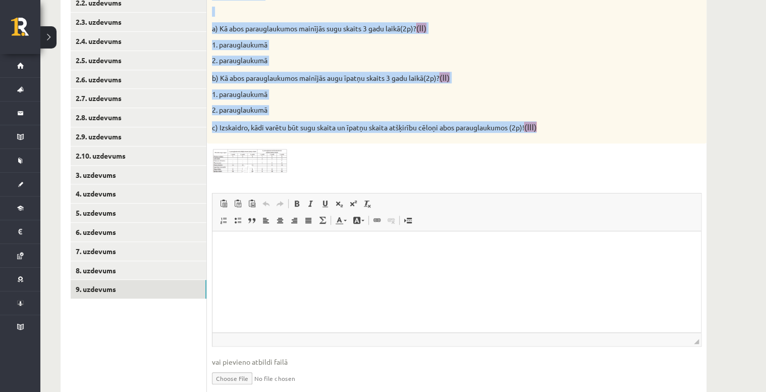
click at [546, 130] on p "c) Izskaidro, kādi varētu būt sugu skaita un īpatņu skaita atšķirību cēloņi abo…" at bounding box center [431, 127] width 439 height 12
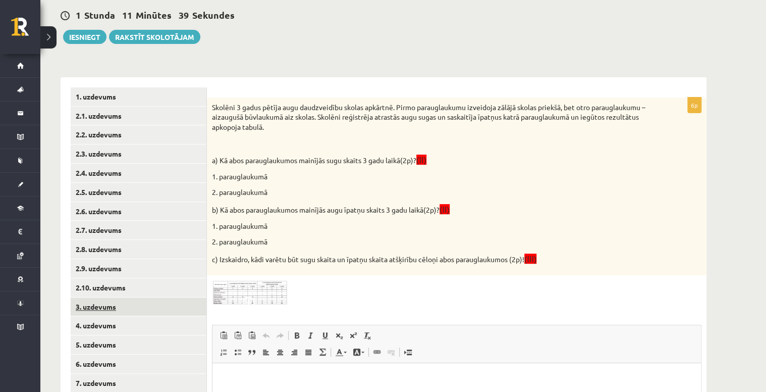
scroll to position [81, 0]
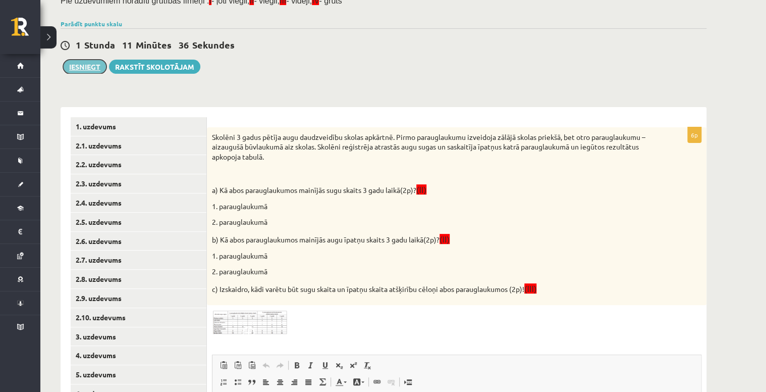
click at [82, 69] on button "Iesniegt" at bounding box center [84, 67] width 43 height 14
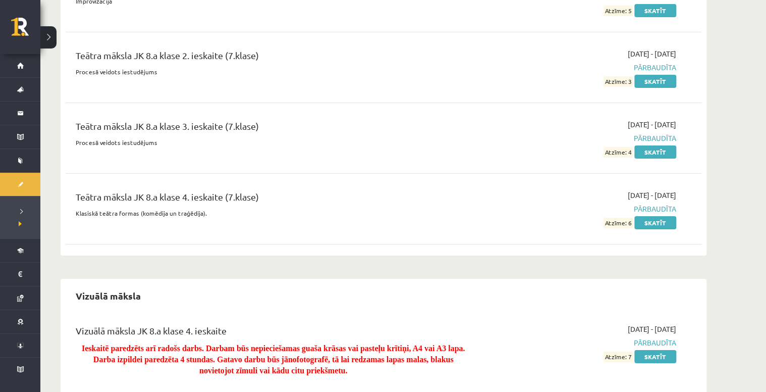
scroll to position [3669, 0]
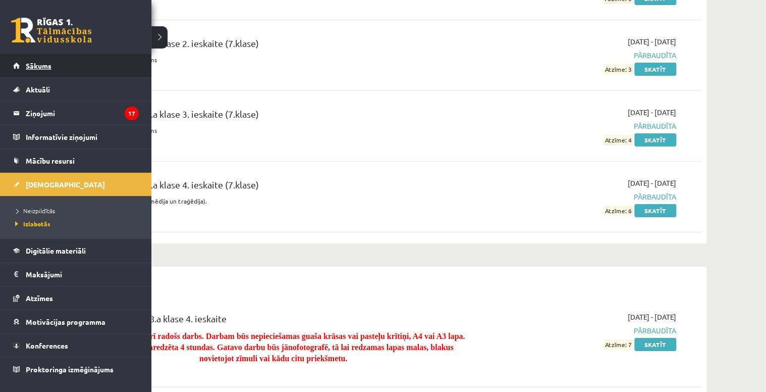
click at [63, 65] on link "Sākums" at bounding box center [76, 65] width 126 height 23
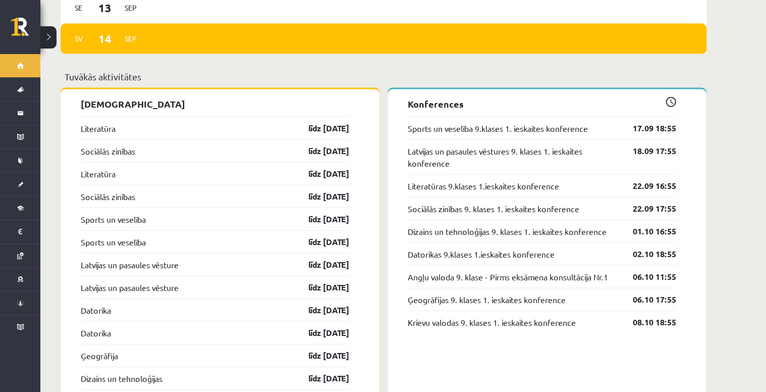
scroll to position [969, 0]
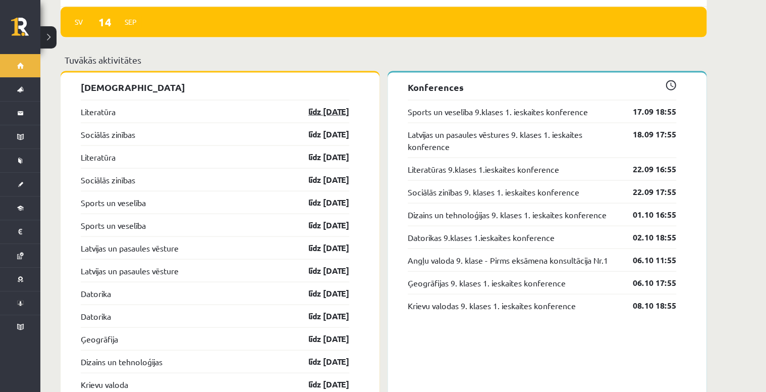
click at [340, 107] on link "līdz 30.09.25" at bounding box center [320, 112] width 59 height 12
